Goal: Check status: Check status

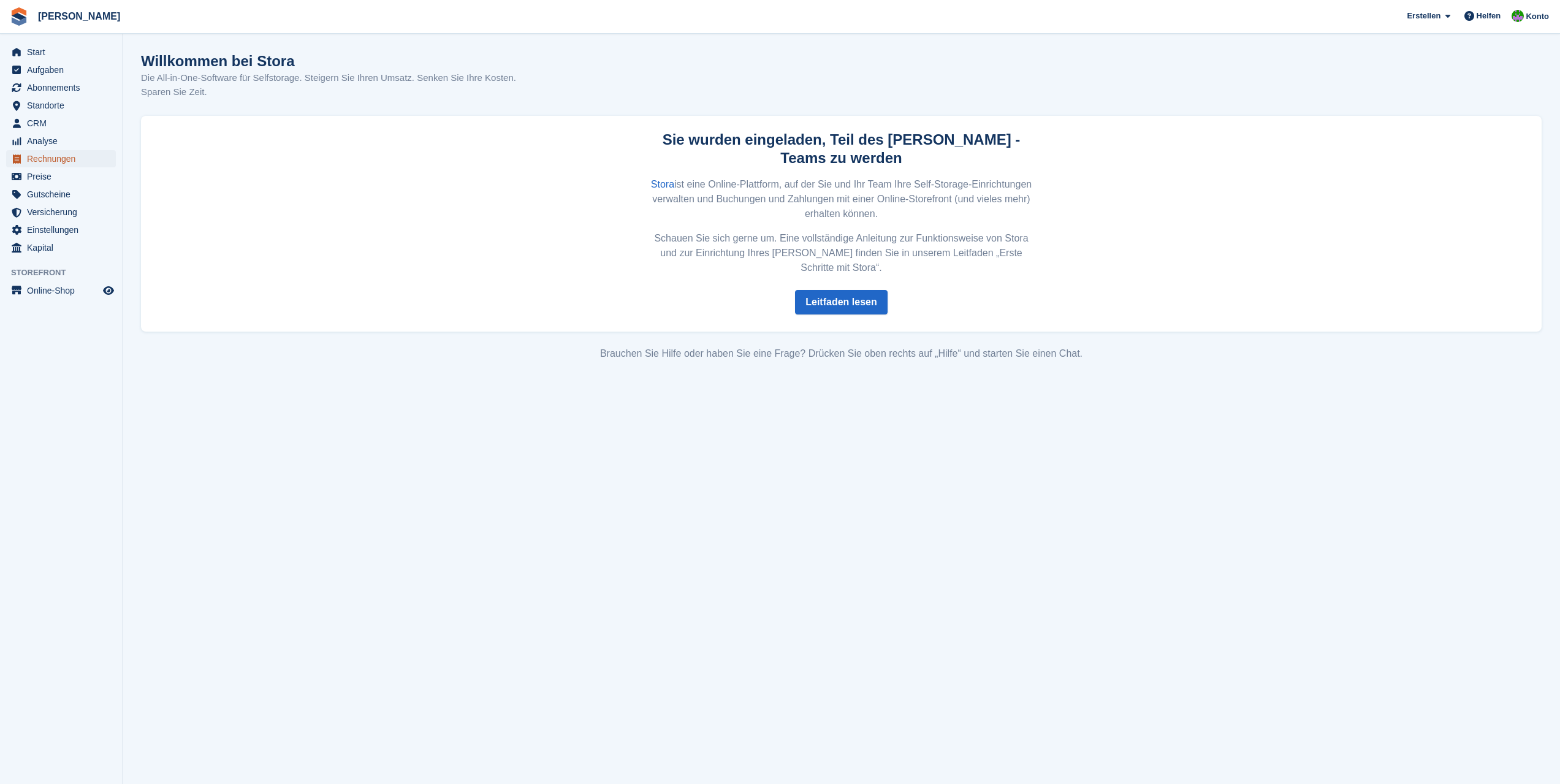
click at [44, 163] on span "Rechnungen" at bounding box center [64, 159] width 73 height 17
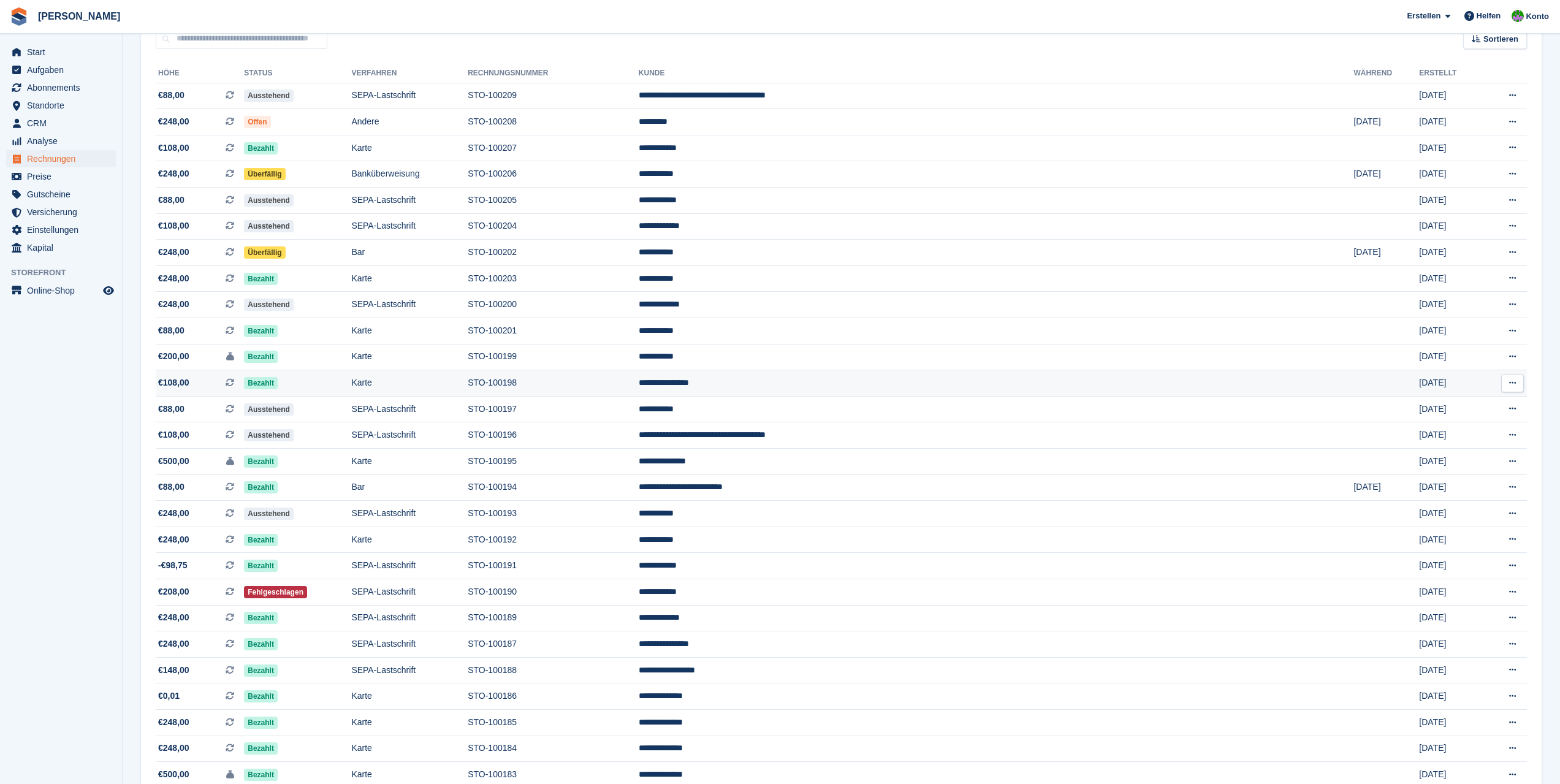
scroll to position [307, 0]
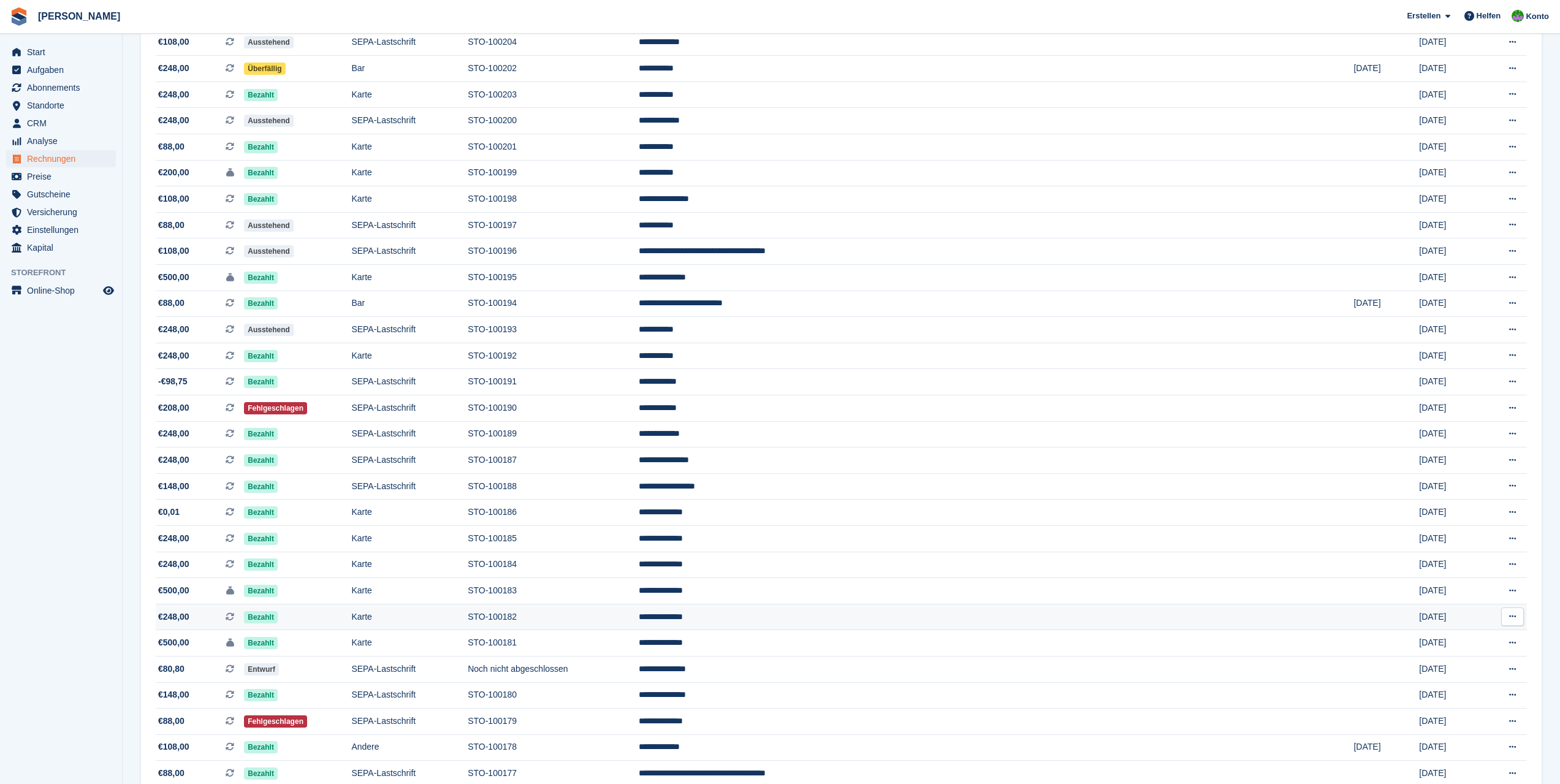
click at [626, 616] on td "STO-100182" at bounding box center [553, 616] width 171 height 27
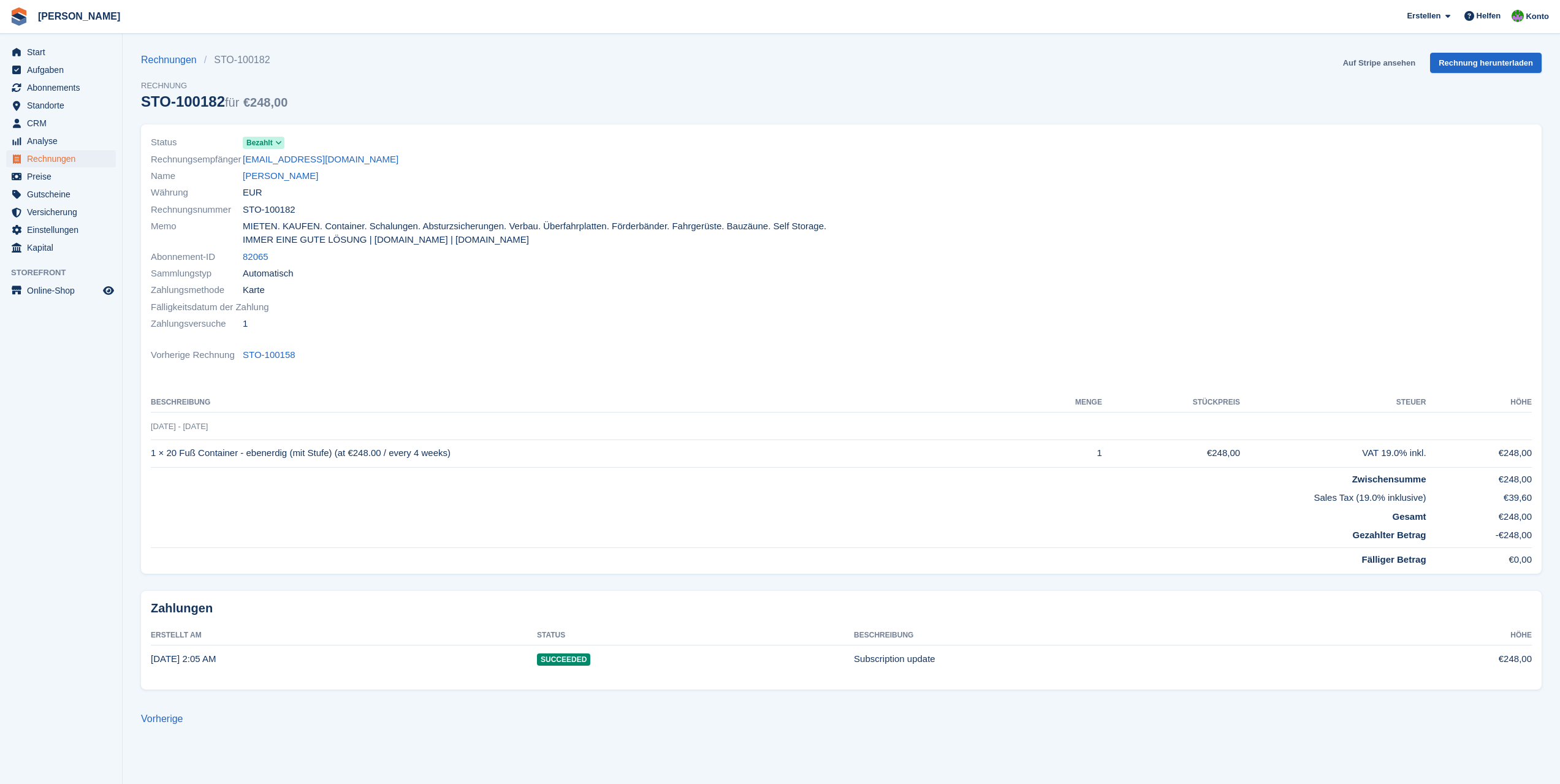
click at [1364, 63] on link "Auf Stripe ansehen" at bounding box center [1379, 62] width 82 height 20
